Goal: Information Seeking & Learning: Learn about a topic

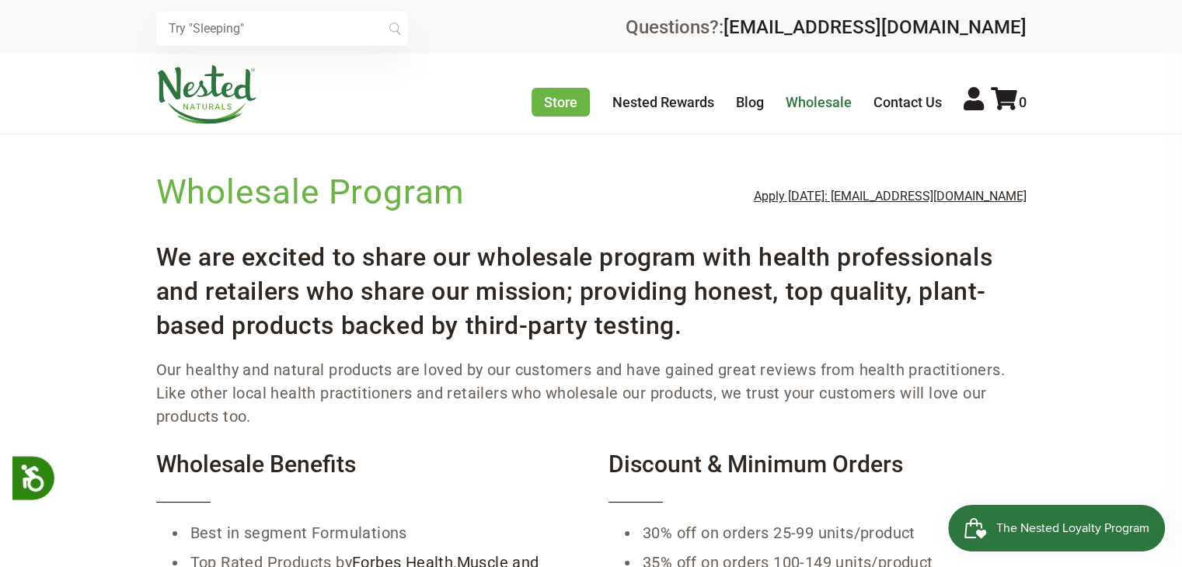
click at [816, 105] on link "Wholesale" at bounding box center [819, 102] width 66 height 16
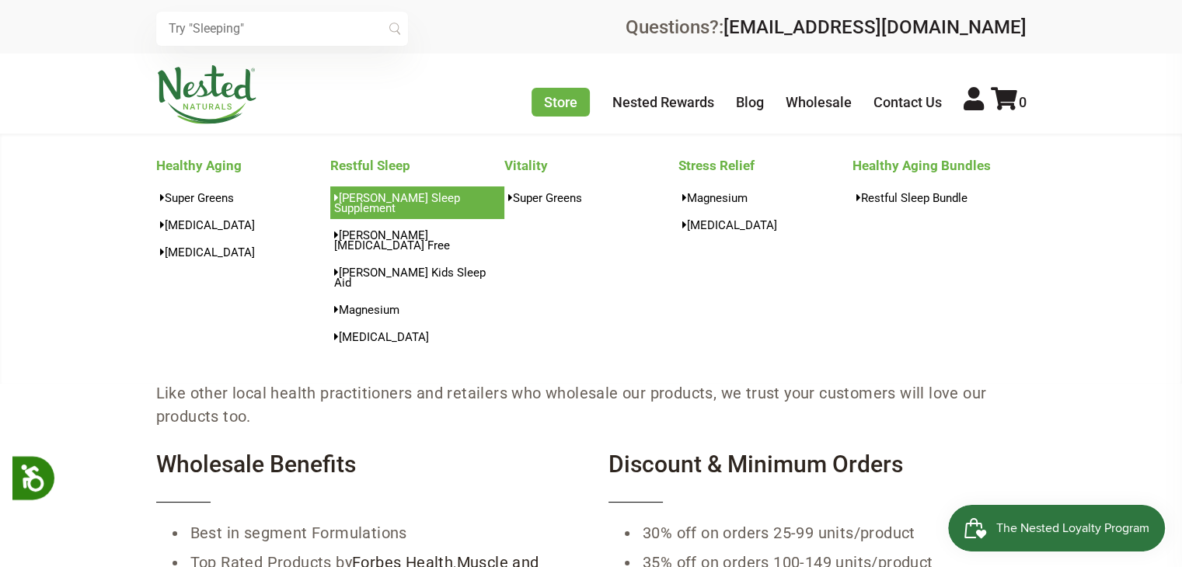
click at [442, 203] on link "[PERSON_NAME] Sleep Supplement" at bounding box center [417, 203] width 174 height 33
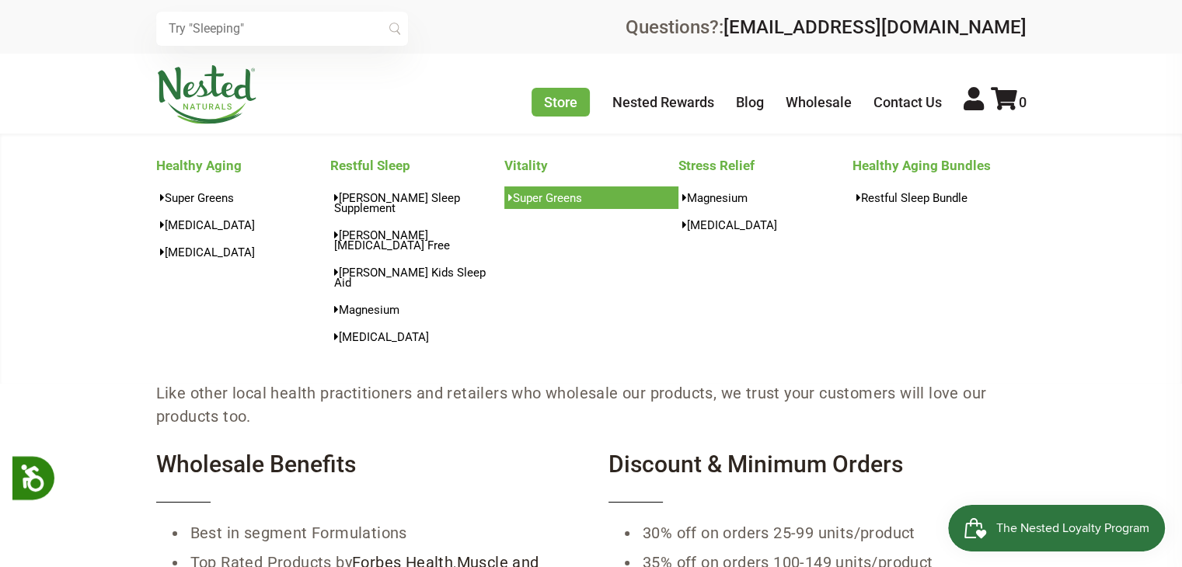
click at [560, 198] on link "Super Greens" at bounding box center [591, 198] width 174 height 23
